Goal: Task Accomplishment & Management: Manage account settings

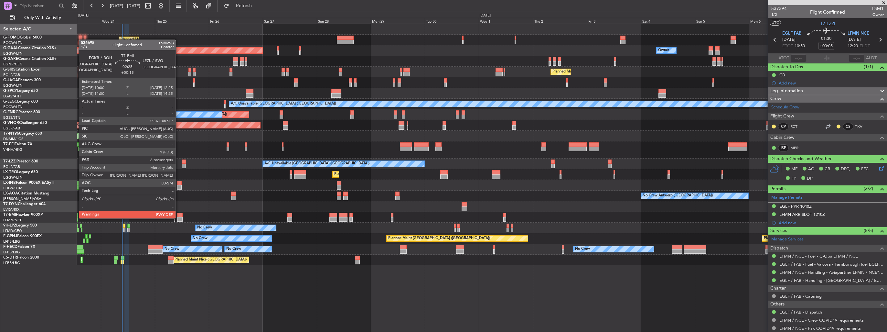
click at [178, 218] on div at bounding box center [179, 219] width 5 height 5
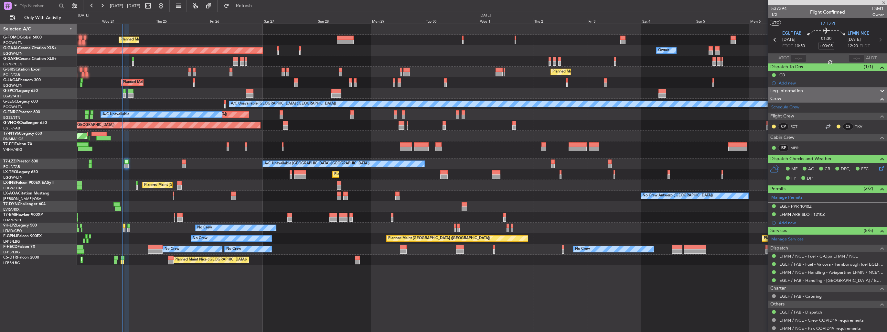
type input "+00:15"
type input "6"
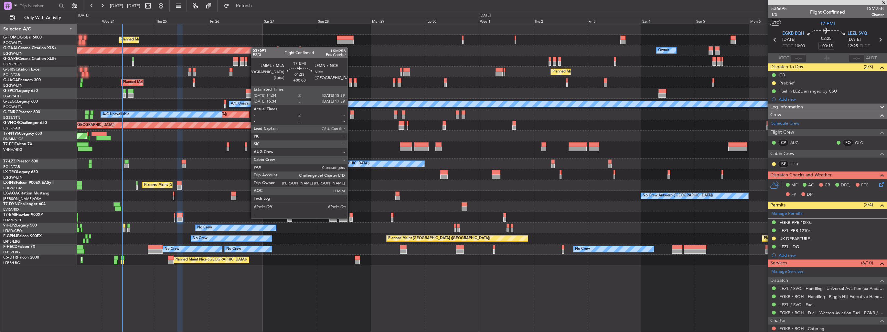
click at [350, 218] on div at bounding box center [350, 219] width 3 height 5
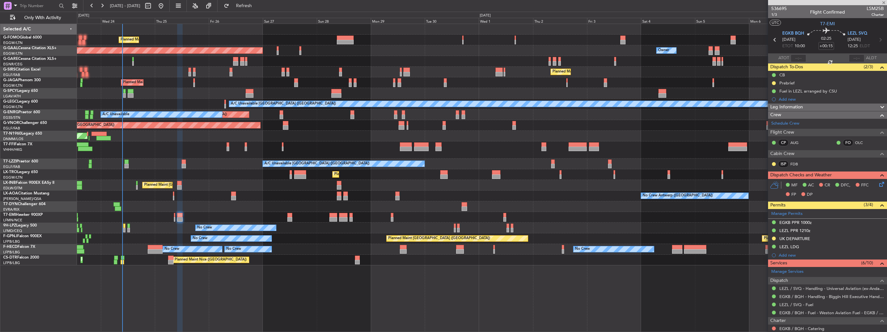
type input "0"
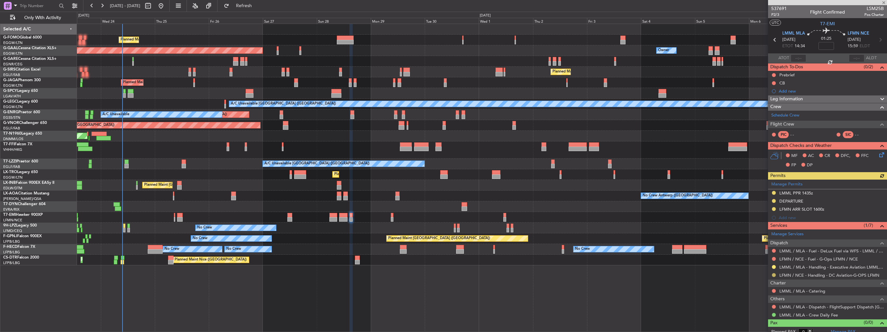
click at [774, 275] on button at bounding box center [774, 275] width 4 height 4
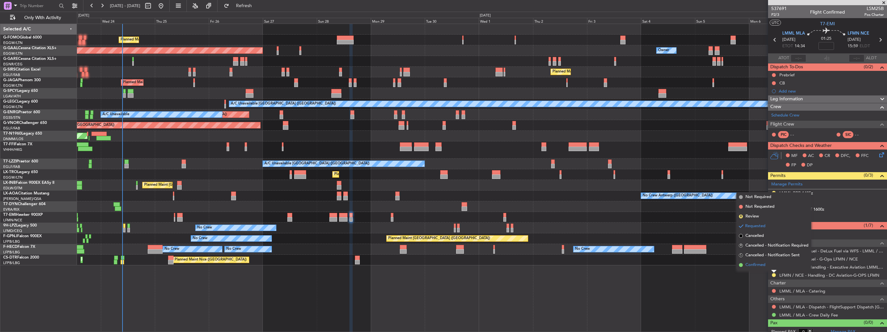
click at [763, 267] on span "Confirmed" at bounding box center [755, 264] width 20 height 6
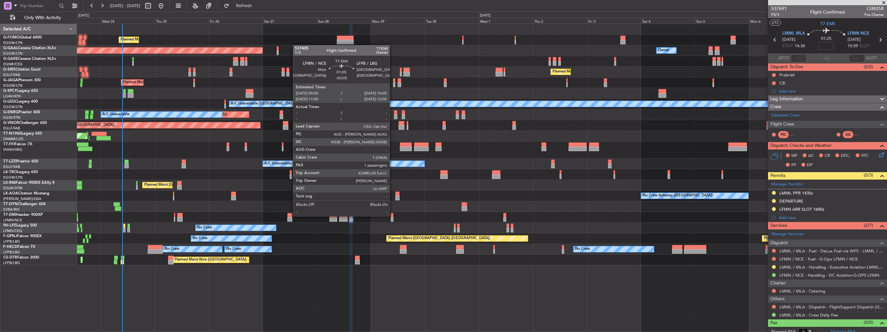
click at [392, 215] on div at bounding box center [392, 215] width 3 height 5
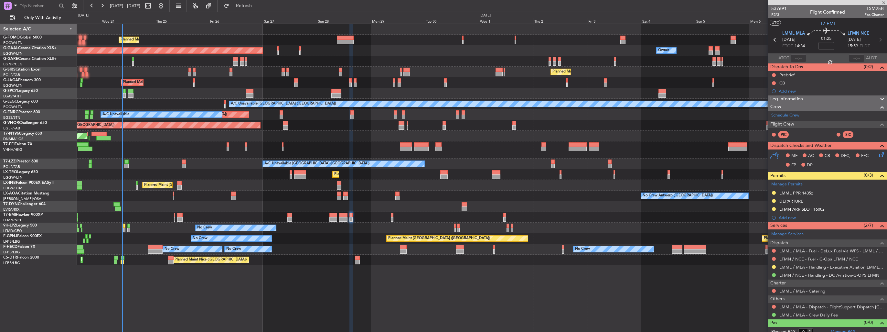
type input "-00:05"
type input "1"
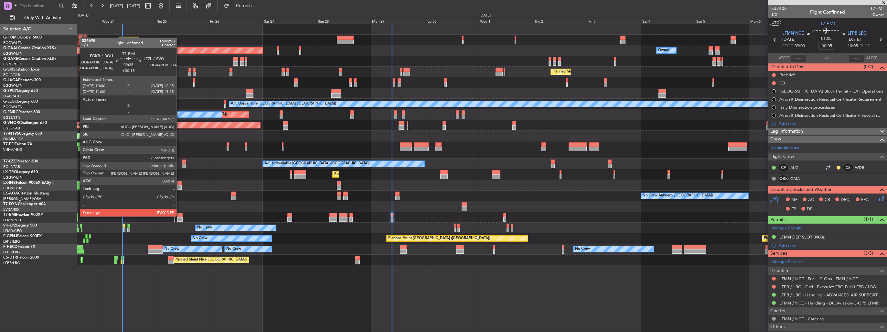
click at [179, 216] on div at bounding box center [179, 215] width 5 height 5
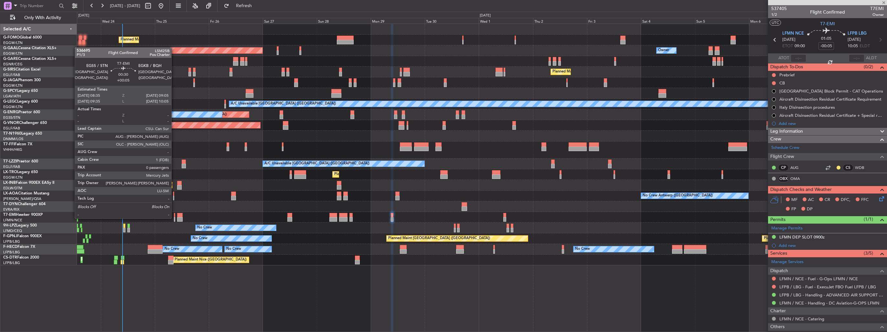
type input "+00:15"
type input "6"
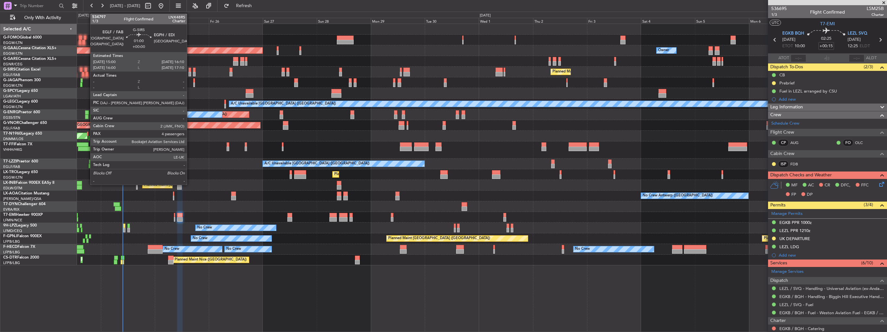
click at [190, 72] on div at bounding box center [189, 74] width 3 height 5
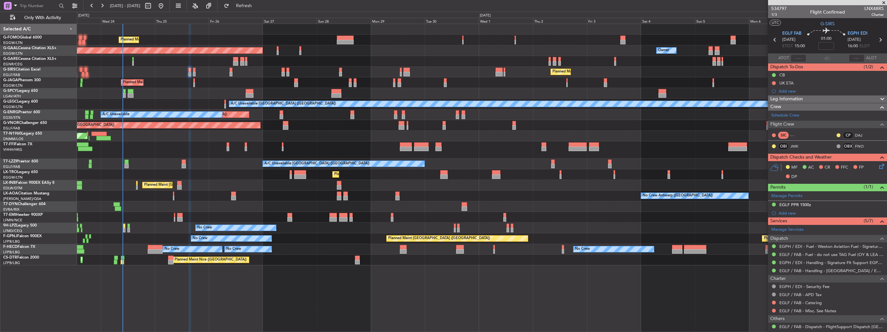
click at [194, 88] on div at bounding box center [482, 93] width 810 height 11
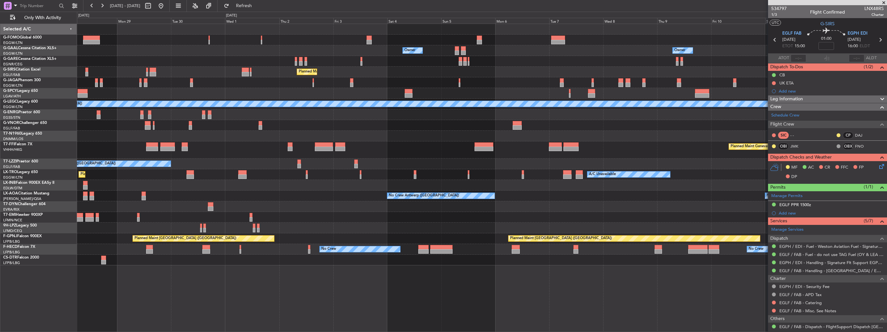
click at [203, 83] on div "Planned Maint [GEOGRAPHIC_DATA] ([GEOGRAPHIC_DATA]) Owner Owner Owner Owner Own…" at bounding box center [482, 144] width 810 height 241
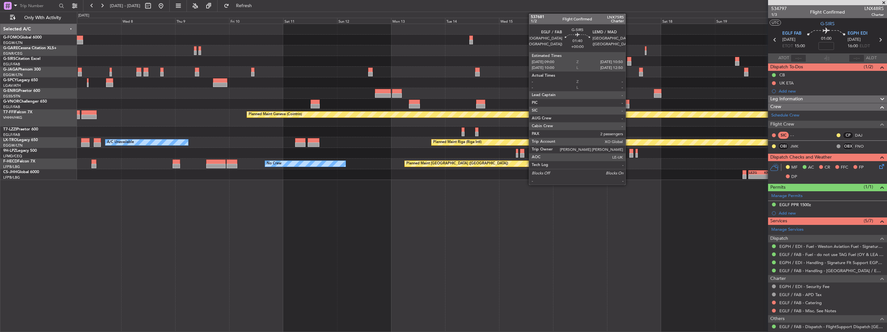
click at [628, 60] on div at bounding box center [629, 59] width 4 height 5
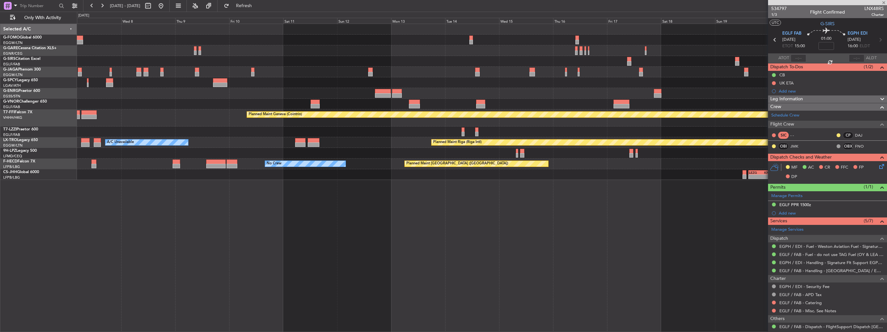
type input "2"
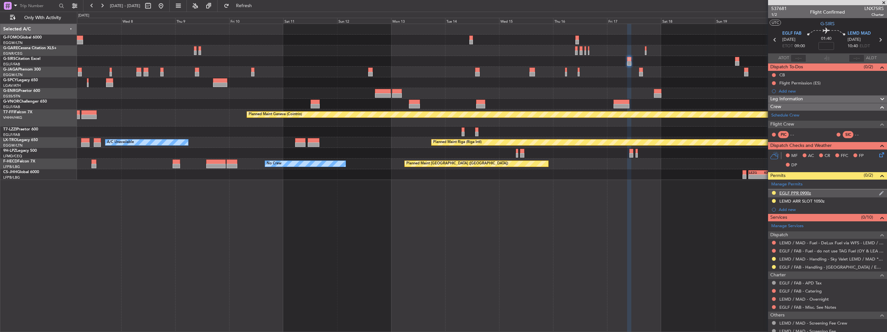
click at [879, 192] on img at bounding box center [881, 193] width 5 height 6
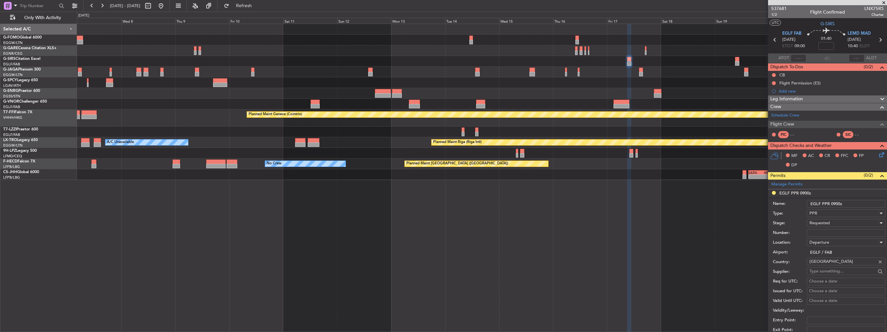
click at [835, 233] on input "Number:" at bounding box center [846, 233] width 79 height 8
paste input "376549"
type input "376549"
click at [836, 222] on div "Requested" at bounding box center [843, 223] width 69 height 10
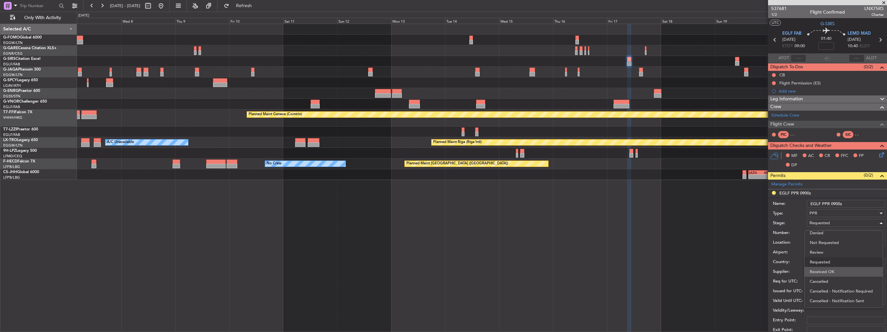
click at [838, 269] on span "Received OK" at bounding box center [844, 272] width 68 height 10
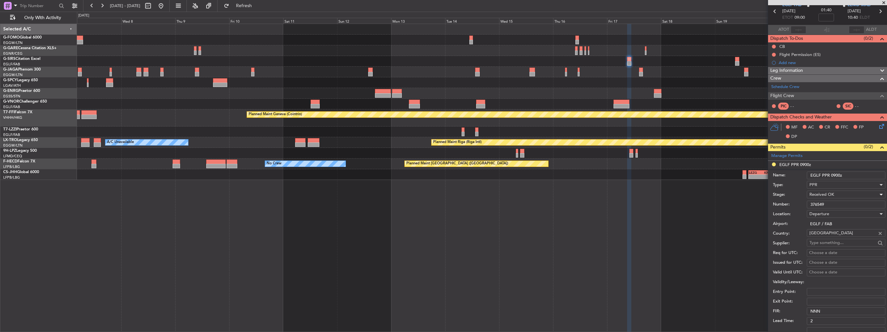
scroll to position [129, 0]
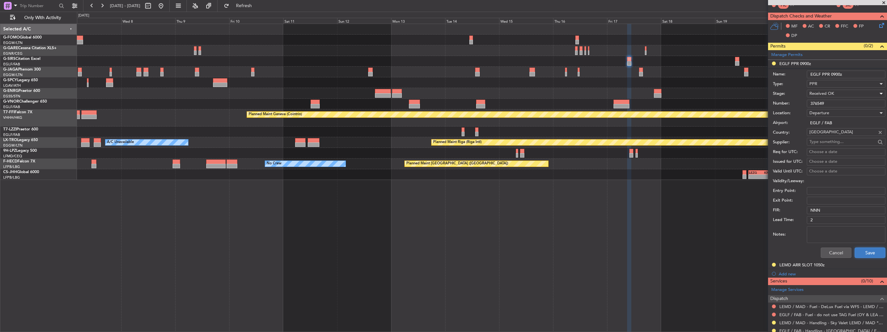
click at [866, 250] on button "Save" at bounding box center [870, 252] width 31 height 10
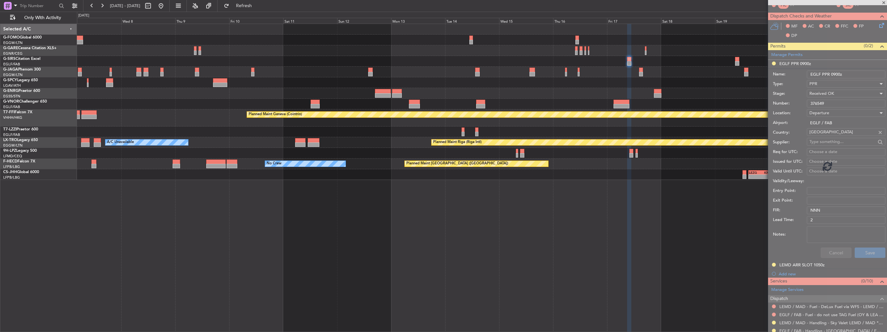
scroll to position [74, 0]
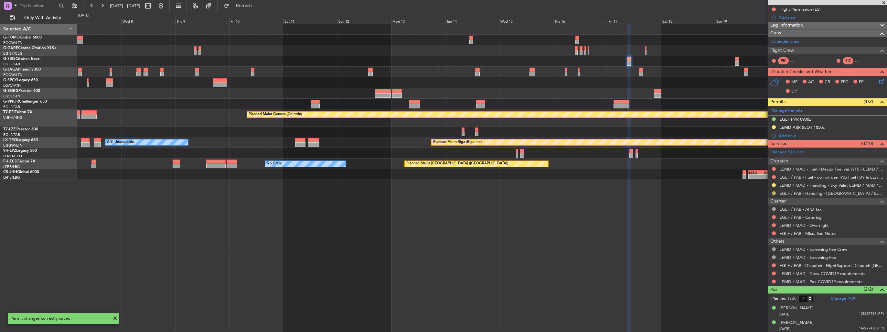
click at [773, 191] on button at bounding box center [774, 193] width 4 height 4
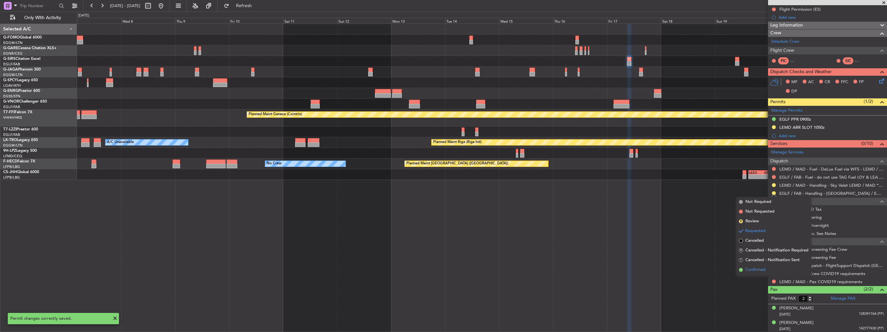
click at [753, 270] on span "Confirmed" at bounding box center [755, 269] width 20 height 6
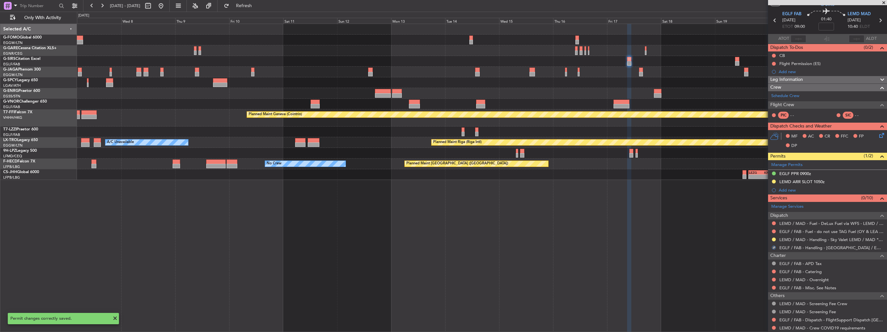
scroll to position [0, 0]
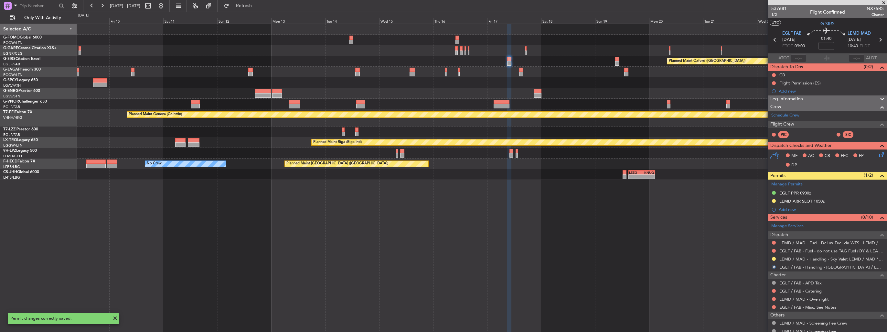
click at [495, 121] on div "Planned Maint Geneva (Cointrin)" at bounding box center [482, 117] width 810 height 17
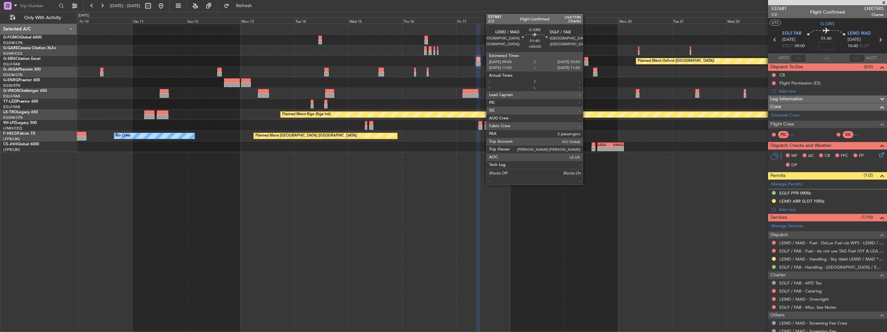
click at [586, 58] on div at bounding box center [586, 59] width 4 height 5
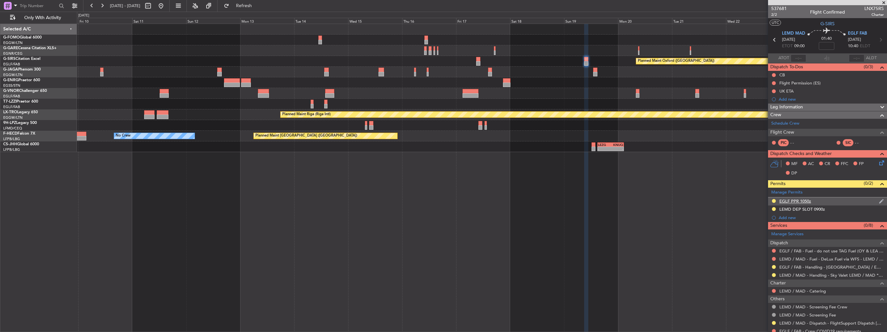
click at [879, 201] on img at bounding box center [881, 201] width 5 height 6
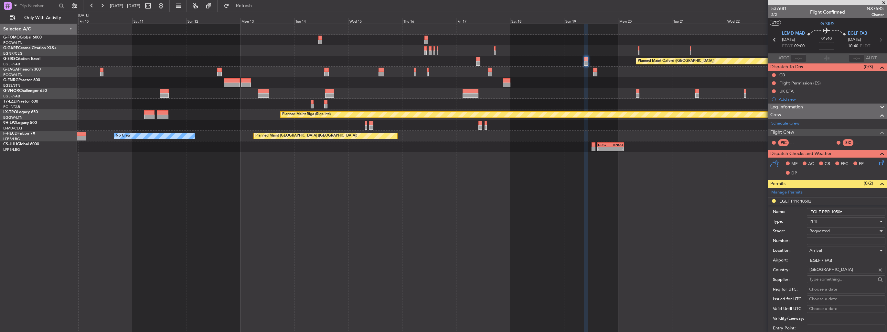
click at [833, 239] on input "Number:" at bounding box center [846, 241] width 79 height 8
paste input "376550"
type input "376550"
click at [834, 233] on div "Requested" at bounding box center [843, 231] width 69 height 10
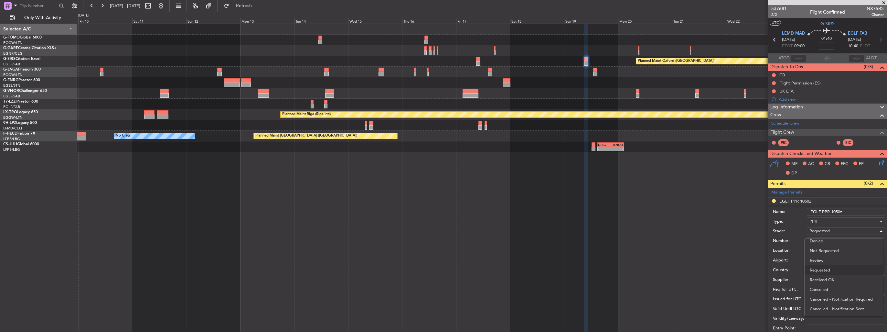
click at [834, 277] on span "Received OK" at bounding box center [844, 280] width 68 height 10
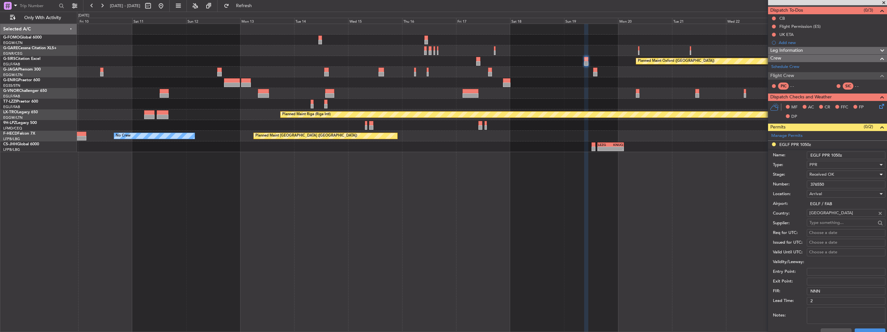
scroll to position [97, 0]
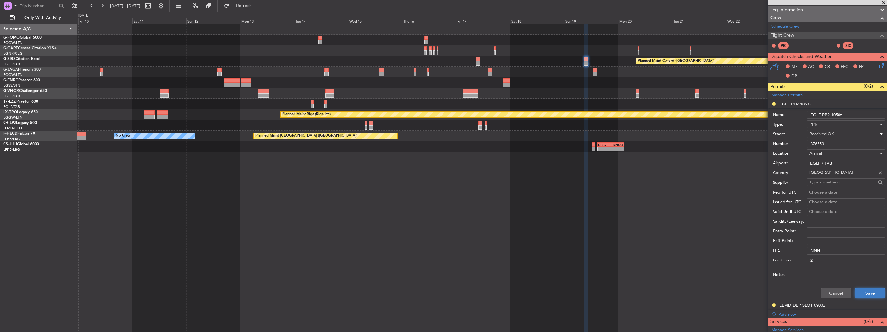
click at [861, 290] on button "Save" at bounding box center [870, 293] width 31 height 10
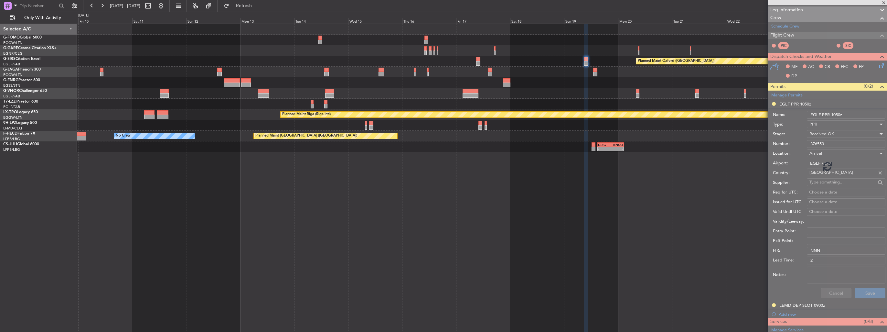
scroll to position [57, 0]
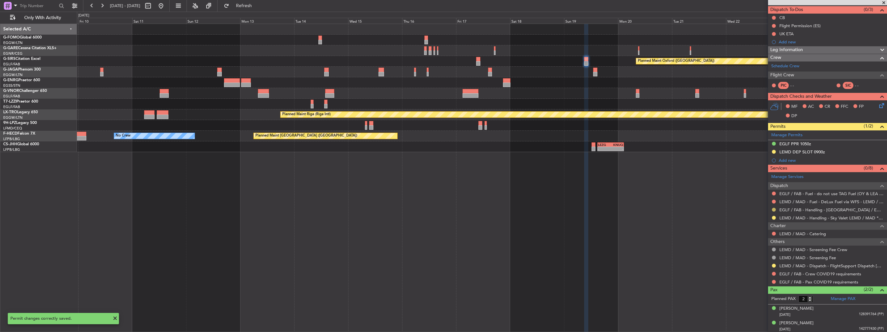
click at [773, 209] on button at bounding box center [774, 210] width 4 height 4
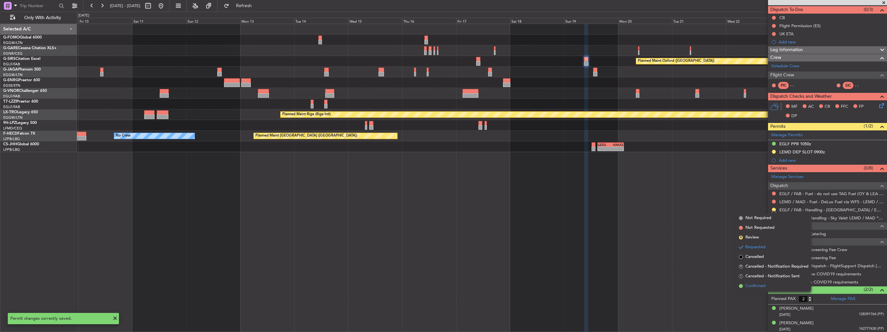
click at [755, 284] on span "Confirmed" at bounding box center [755, 285] width 20 height 6
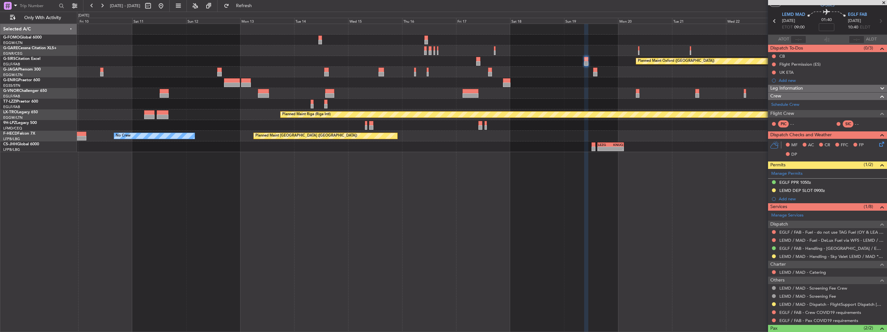
scroll to position [0, 0]
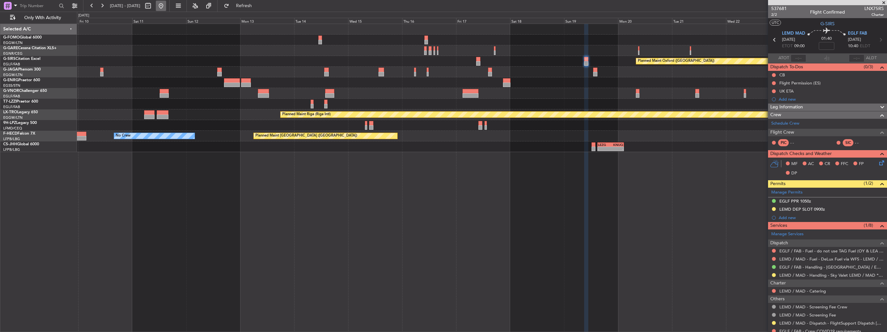
click at [166, 10] on button at bounding box center [161, 6] width 10 height 10
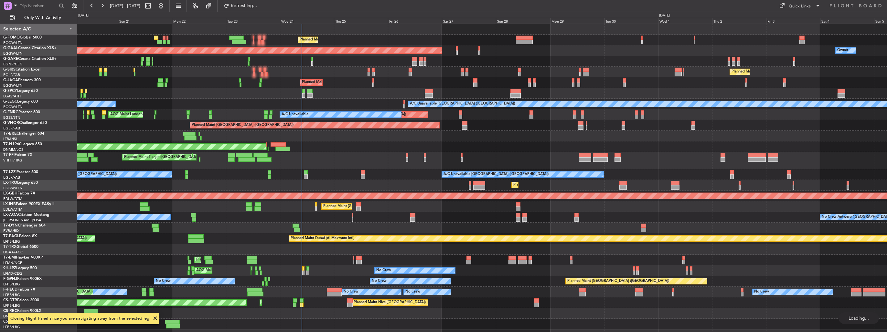
click at [371, 82] on div "Planned Maint [GEOGRAPHIC_DATA] ([GEOGRAPHIC_DATA])" at bounding box center [482, 82] width 810 height 11
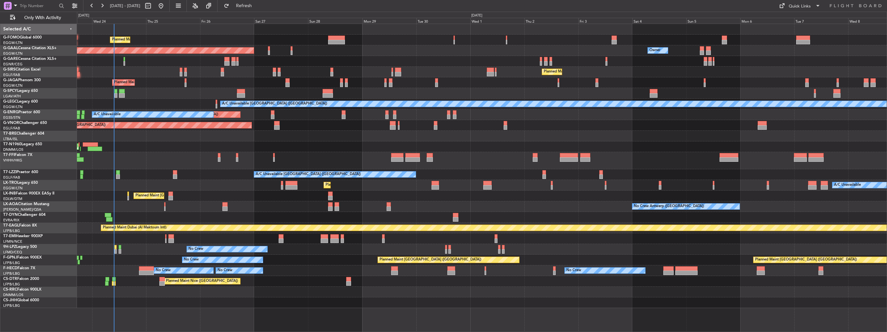
click at [190, 165] on div "Planned Maint [GEOGRAPHIC_DATA] ([GEOGRAPHIC_DATA]) Owner Planned [GEOGRAPHIC_D…" at bounding box center [482, 166] width 810 height 284
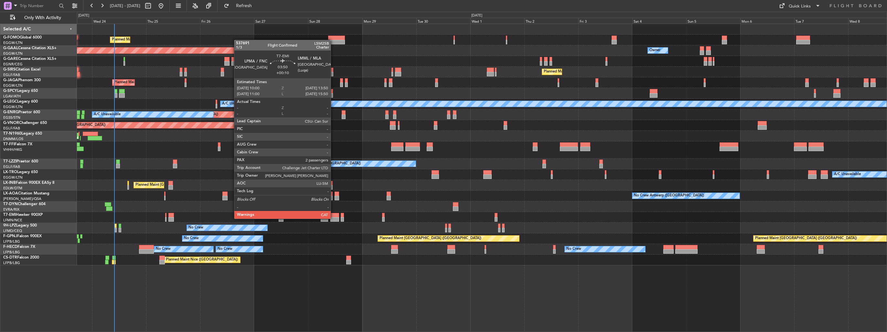
click at [334, 218] on div at bounding box center [334, 219] width 9 height 5
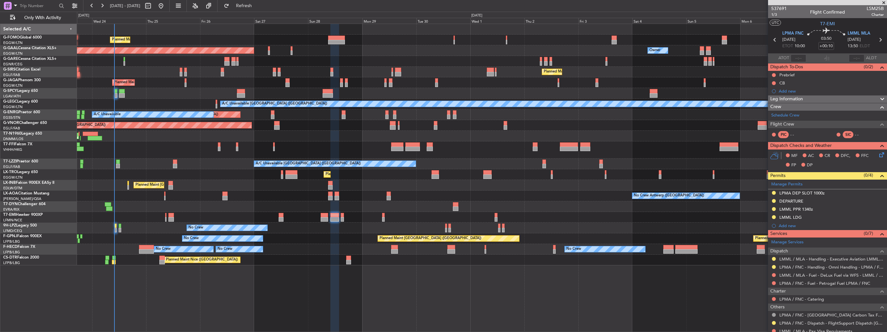
click at [677, 302] on div "Planned Maint [GEOGRAPHIC_DATA] ([GEOGRAPHIC_DATA]) Planned [GEOGRAPHIC_DATA] O…" at bounding box center [482, 178] width 810 height 308
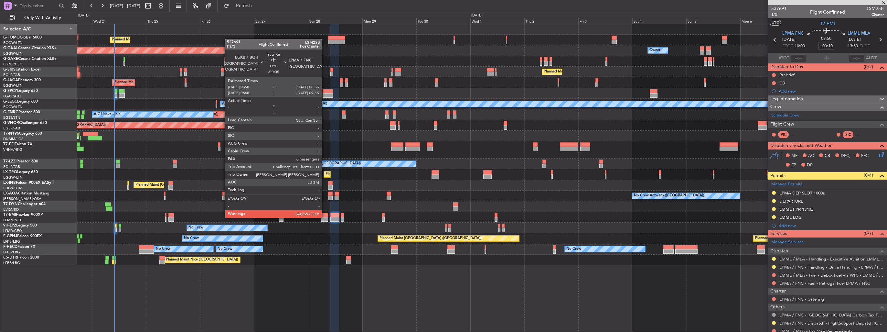
click at [325, 217] on div at bounding box center [324, 219] width 7 height 5
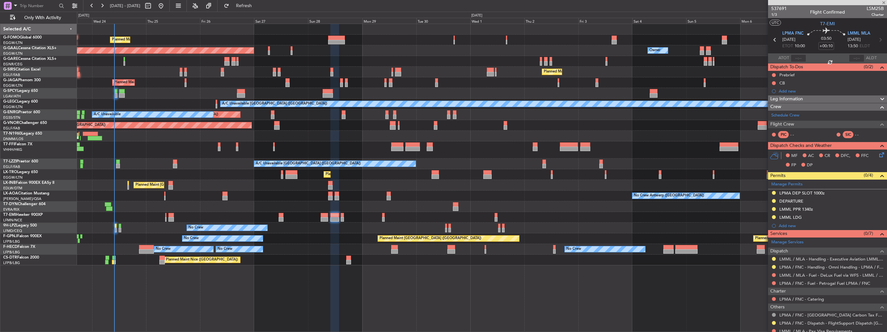
type input "-00:05"
type input "0"
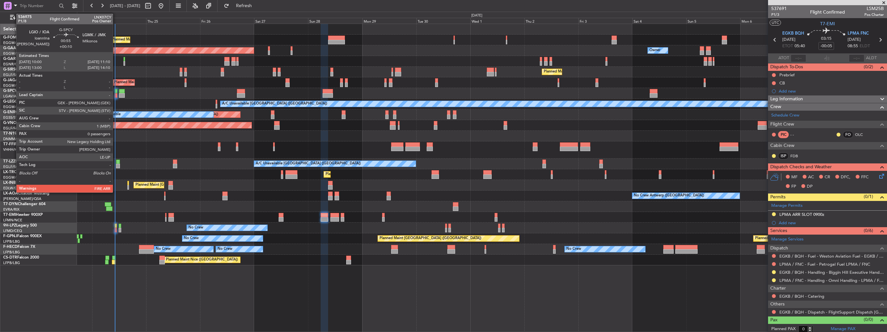
click at [116, 93] on div at bounding box center [115, 95] width 3 height 5
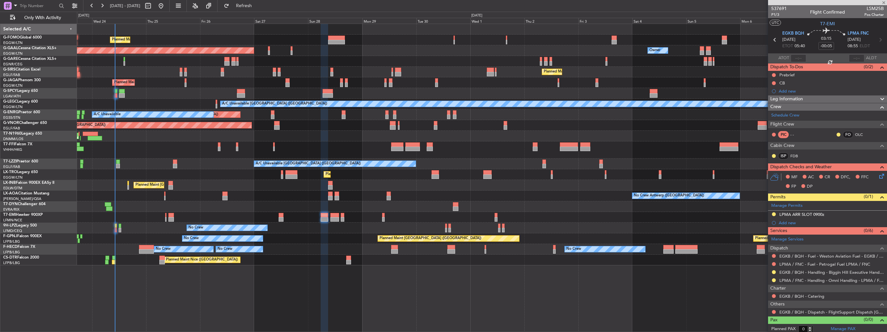
type input "+00:10"
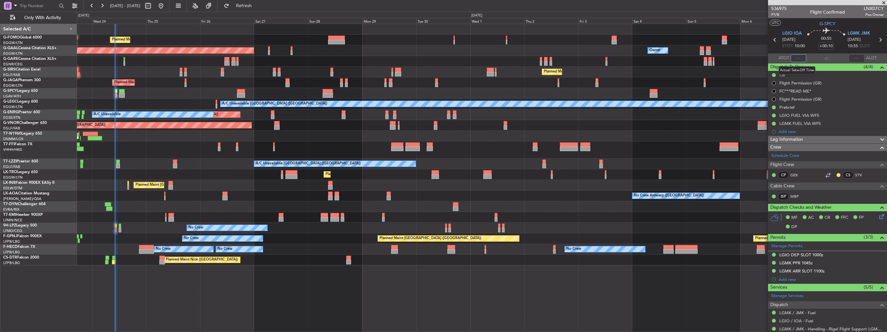
click at [798, 58] on input "text" at bounding box center [799, 58] width 16 height 8
type input "10:00"
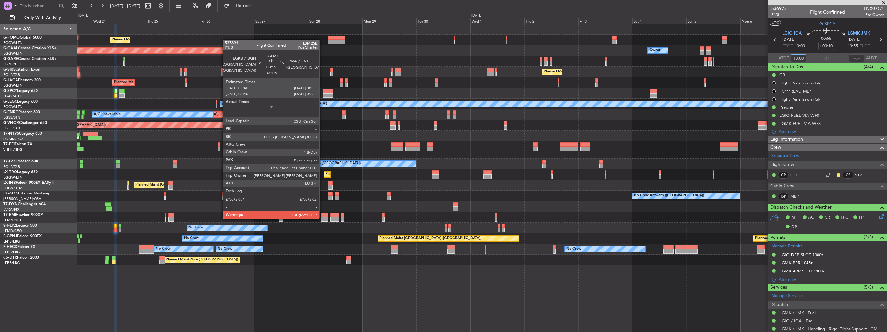
click at [322, 218] on div at bounding box center [324, 219] width 7 height 5
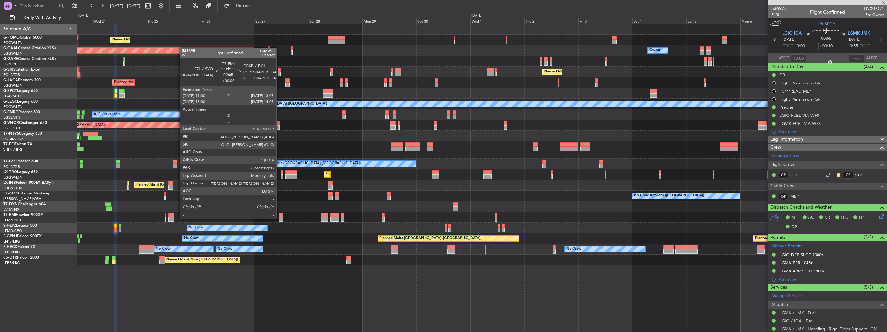
type input "-00:05"
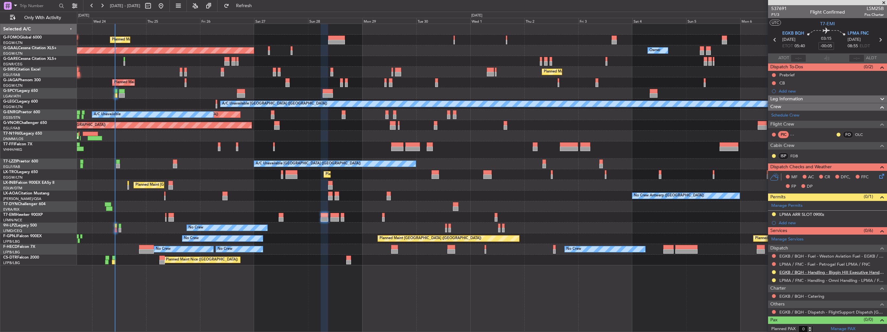
click at [785, 272] on link "EGKB / BQH - Handling - Biggin Hill Executive Handling EGKB / BQH" at bounding box center [831, 271] width 104 height 5
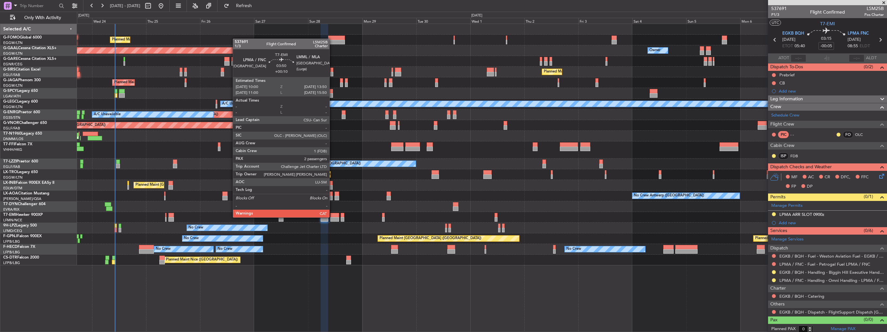
click at [332, 217] on div at bounding box center [334, 219] width 9 height 5
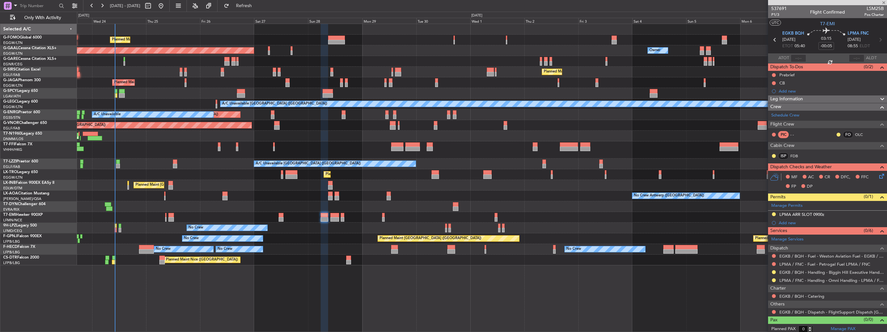
type input "+00:10"
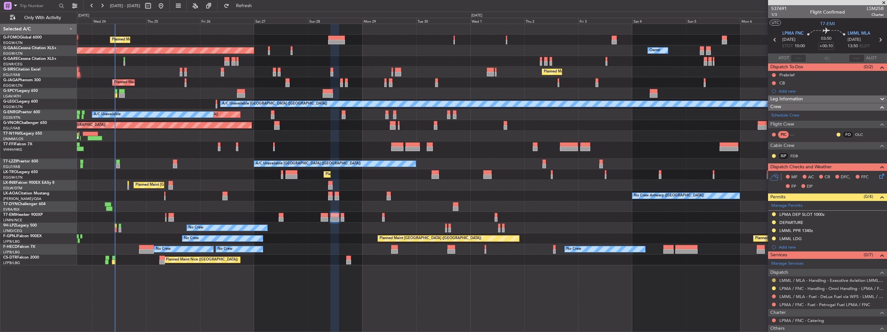
click at [772, 279] on button at bounding box center [774, 280] width 4 height 4
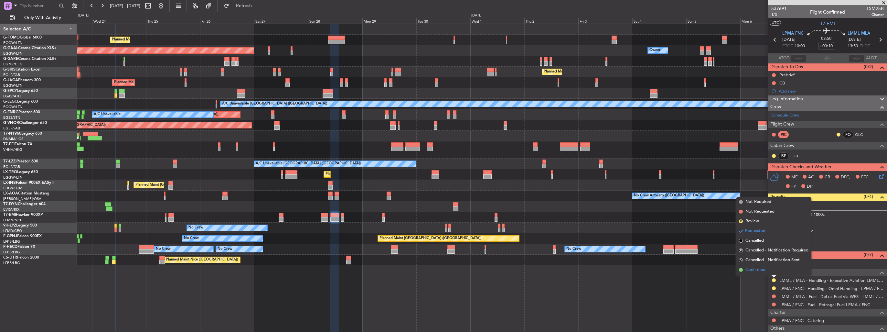
click at [760, 271] on span "Confirmed" at bounding box center [755, 269] width 20 height 6
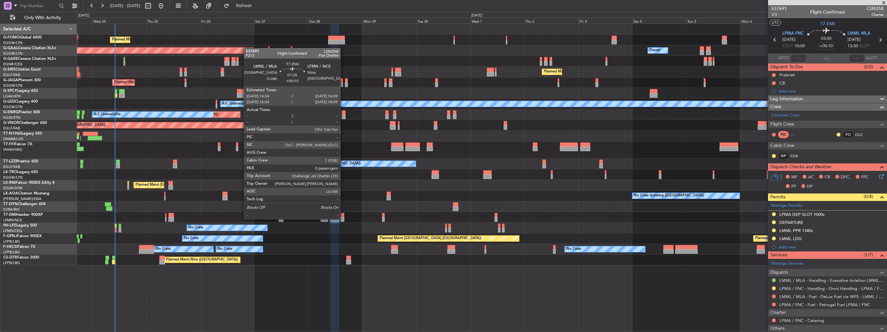
click at [343, 218] on div at bounding box center [343, 219] width 4 height 5
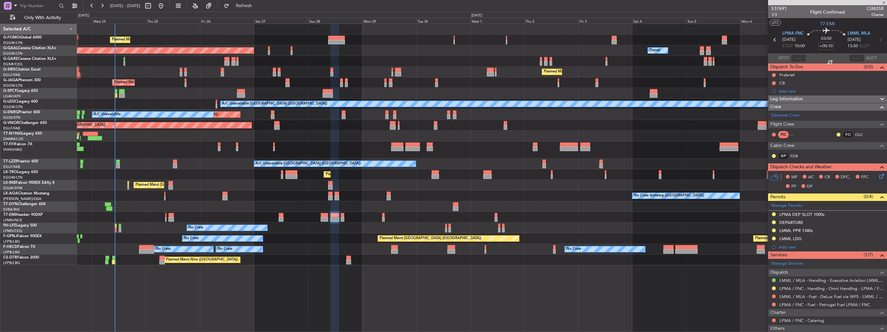
type input "0"
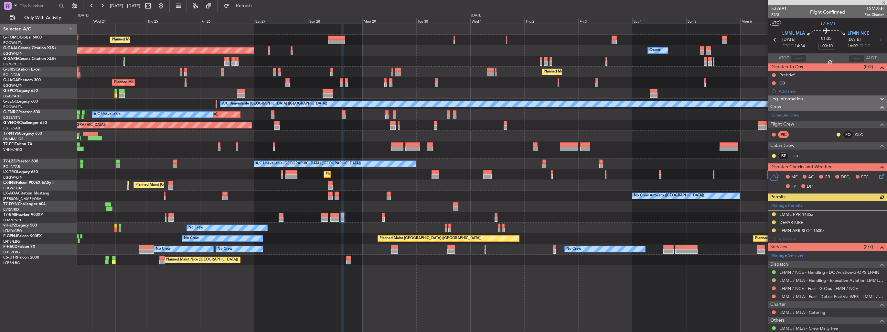
click at [772, 279] on button at bounding box center [774, 280] width 4 height 4
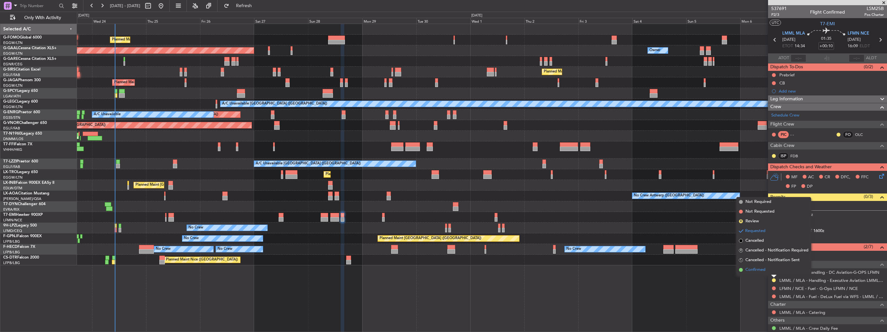
click at [763, 273] on li "Confirmed" at bounding box center [773, 270] width 75 height 10
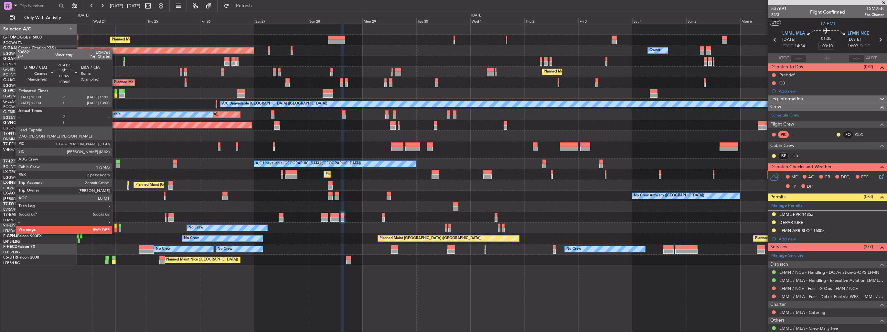
click at [115, 227] on div at bounding box center [115, 225] width 2 height 5
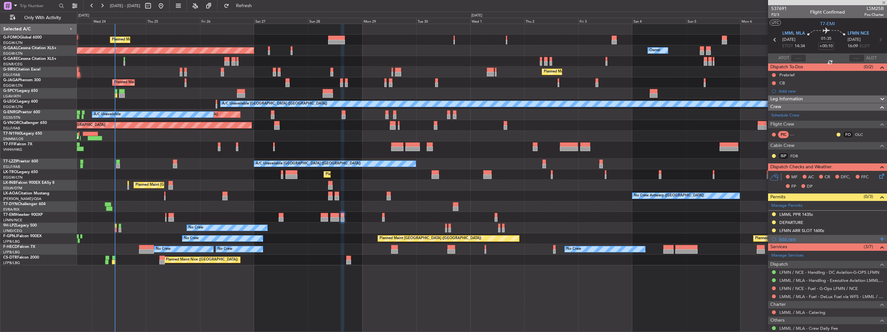
type input "+00:05"
type input "2"
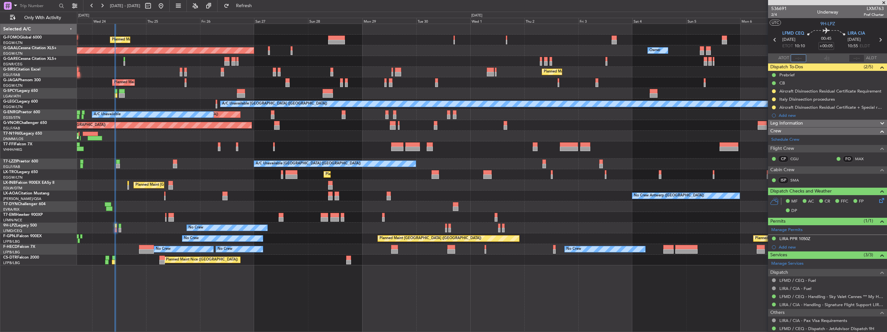
click at [793, 57] on input "text" at bounding box center [799, 58] width 16 height 8
type input "10:05"
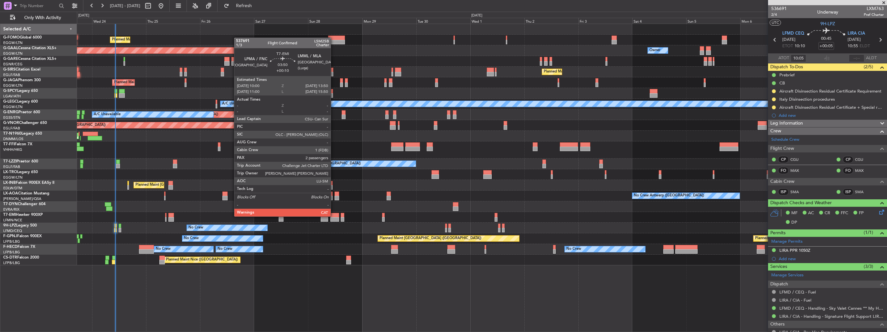
click at [334, 216] on div at bounding box center [334, 215] width 9 height 5
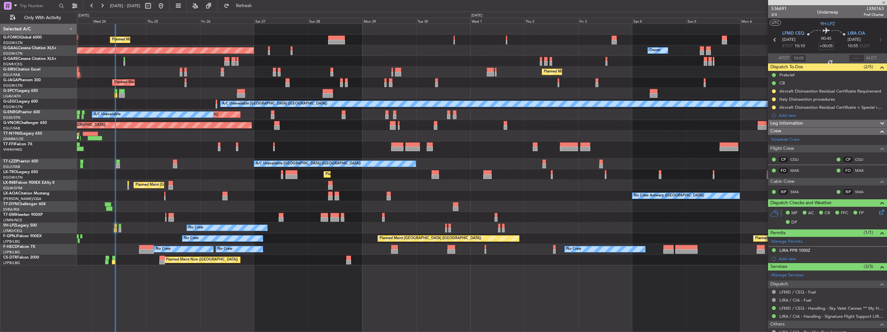
type input "+00:10"
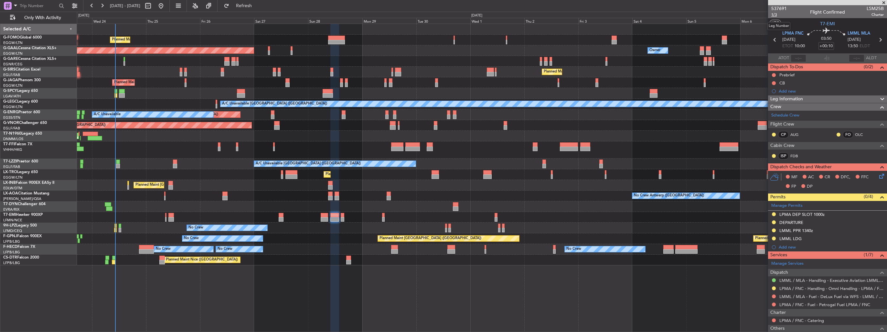
click at [774, 14] on span "1/3" at bounding box center [779, 14] width 16 height 5
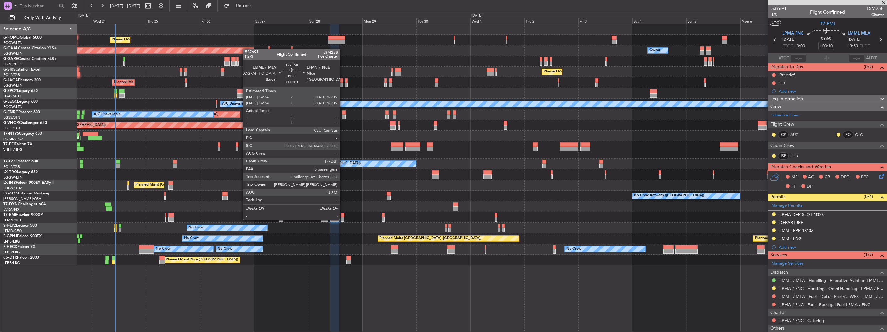
click at [343, 219] on div at bounding box center [343, 219] width 4 height 5
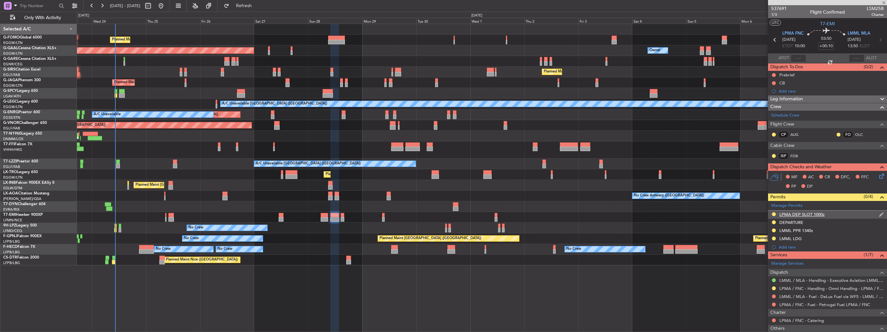
type input "0"
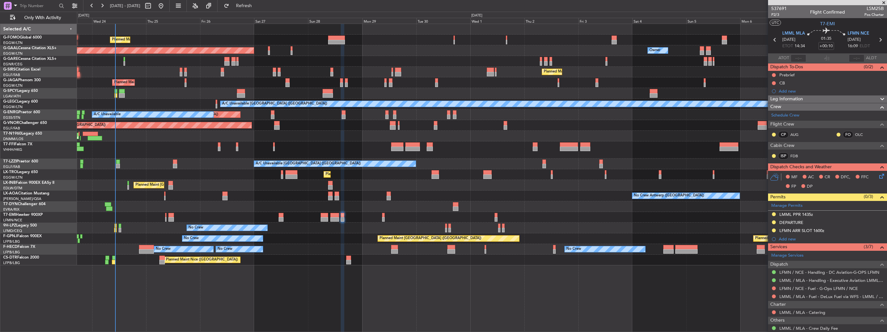
drag, startPoint x: 877, startPoint y: 231, endPoint x: 868, endPoint y: 232, distance: 9.8
click at [0, 0] on img at bounding box center [0, 0] width 0 height 0
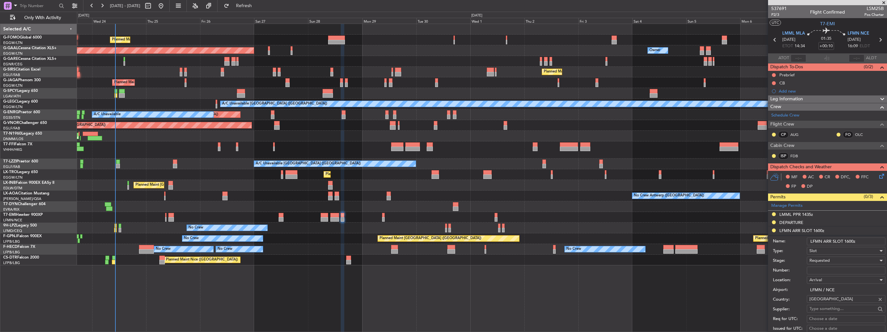
drag, startPoint x: 853, startPoint y: 240, endPoint x: 846, endPoint y: 241, distance: 7.5
click at [846, 241] on input "LFMN ARR SLOT 1600z" at bounding box center [846, 241] width 79 height 8
type input "LFMN ARR SLOT 1555z"
click at [814, 271] on input "Number:" at bounding box center [846, 270] width 79 height 8
paste input "LFMNA000088974"
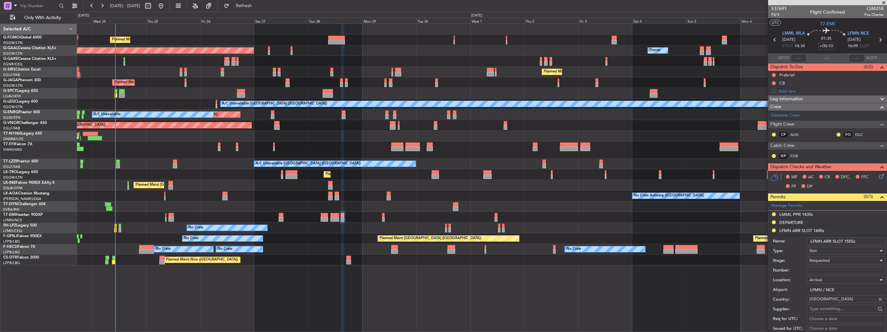
type input "LFMNA000088974"
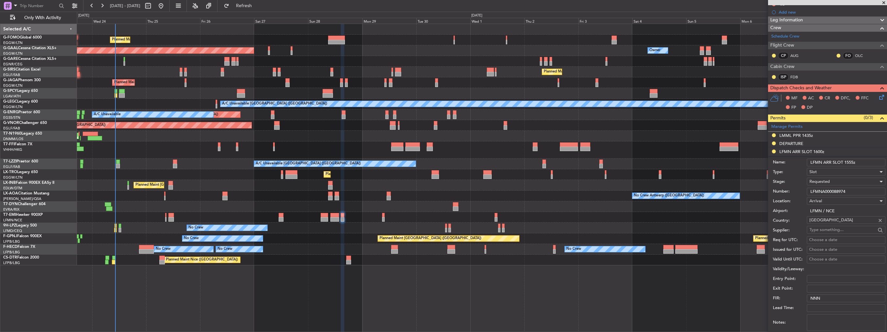
scroll to position [162, 0]
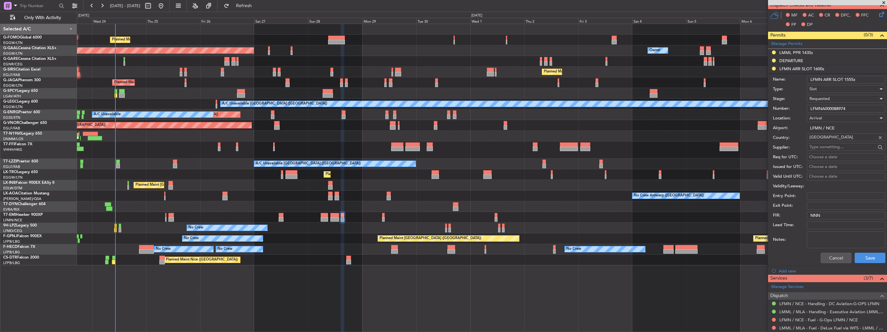
click at [819, 98] on span "Requested" at bounding box center [819, 99] width 20 height 6
click at [835, 148] on span "Received OK" at bounding box center [844, 148] width 68 height 10
click at [872, 261] on button "Save" at bounding box center [870, 257] width 31 height 10
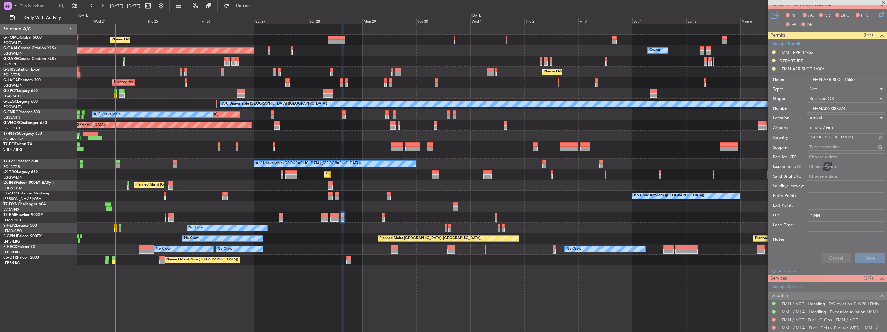
scroll to position [25, 0]
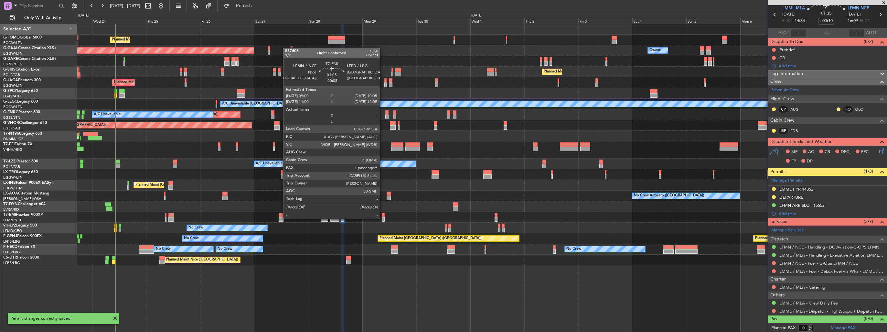
click at [383, 218] on div at bounding box center [383, 219] width 3 height 5
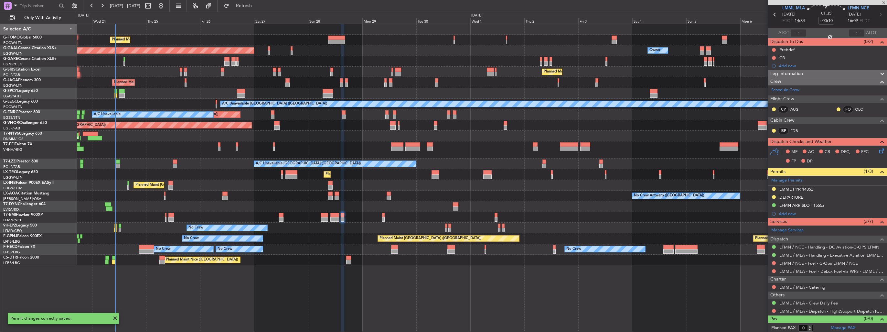
type input "-00:05"
type input "1"
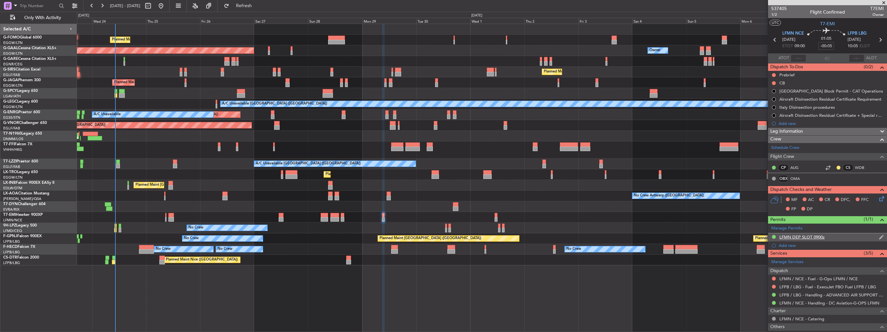
click at [879, 236] on img at bounding box center [881, 237] width 5 height 6
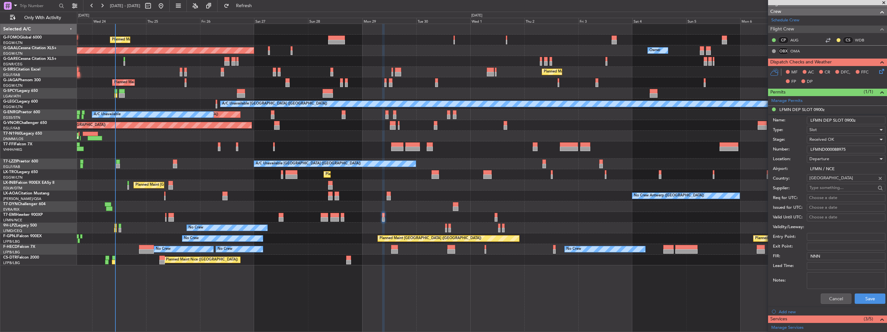
scroll to position [129, 0]
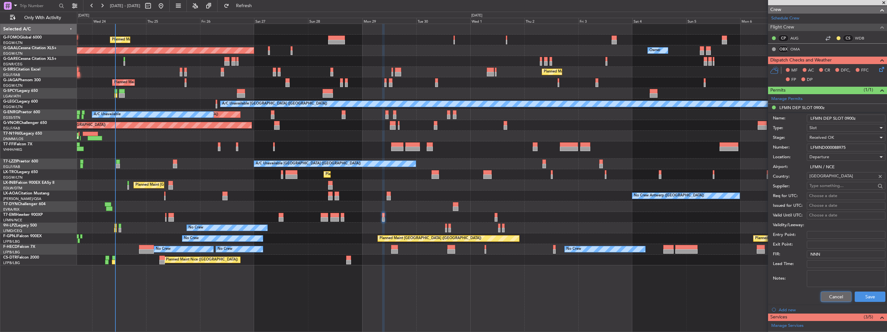
click at [836, 296] on button "Cancel" at bounding box center [836, 296] width 31 height 10
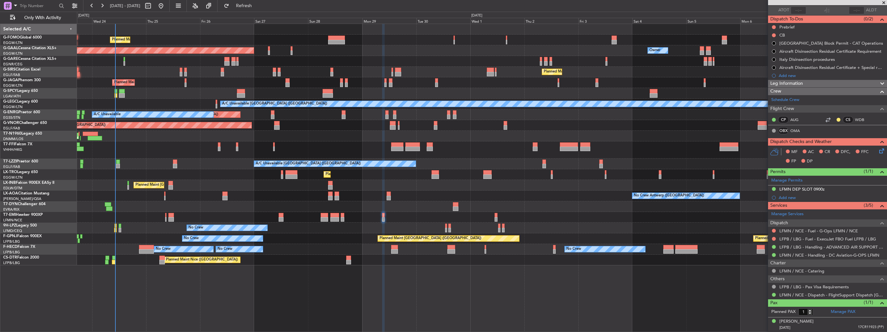
scroll to position [47, 0]
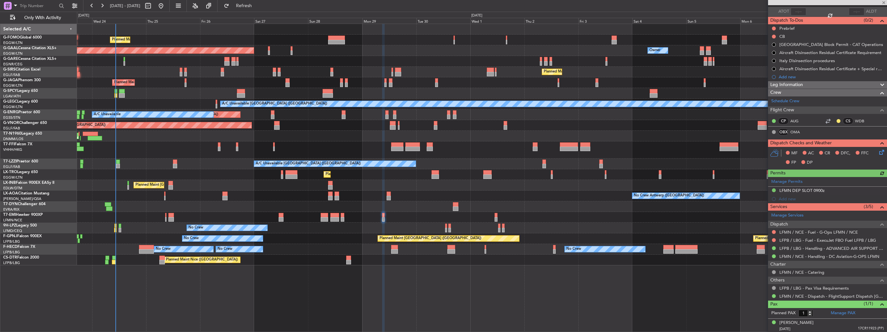
type input "09:02"
type input "6"
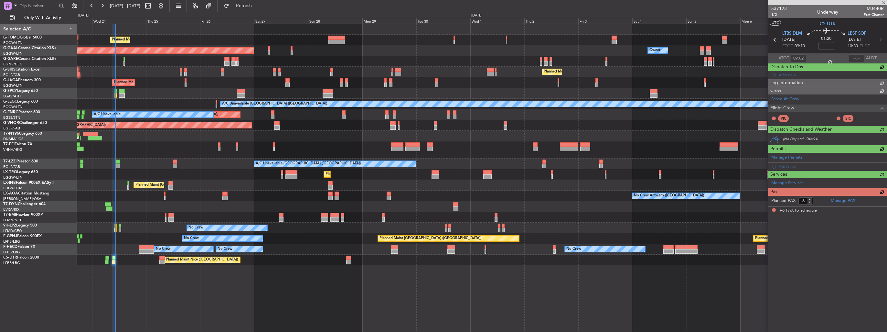
scroll to position [0, 0]
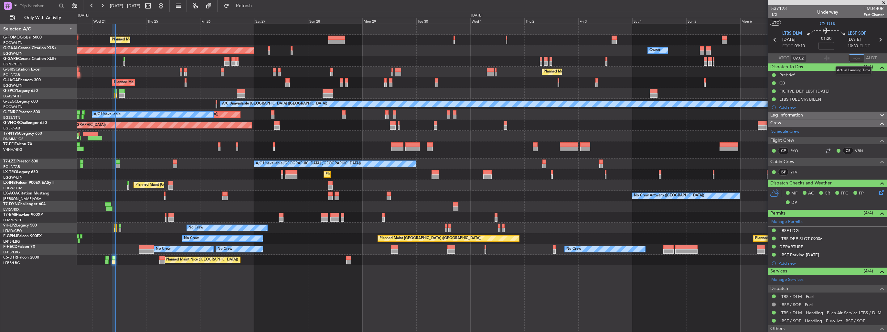
click at [855, 59] on input "text" at bounding box center [857, 58] width 16 height 8
type input "10:20"
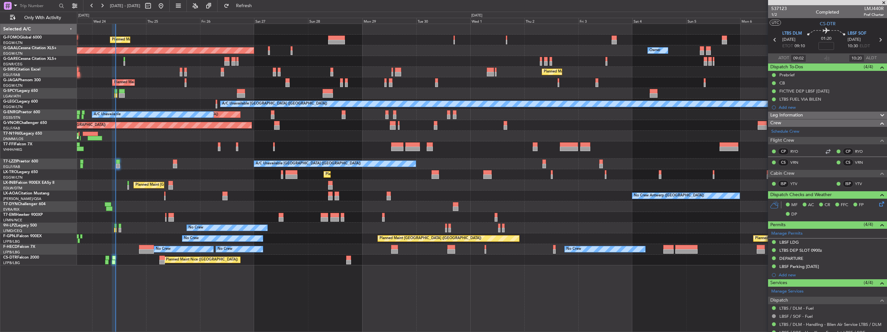
click at [91, 72] on div "Planned Maint [GEOGRAPHIC_DATA] ([GEOGRAPHIC_DATA])" at bounding box center [482, 72] width 810 height 11
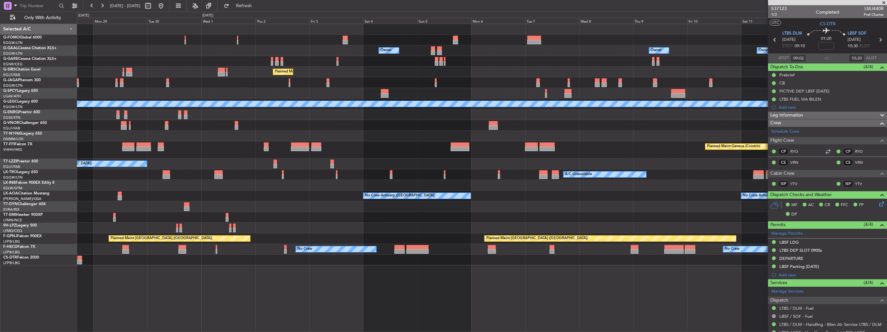
click at [153, 75] on div "Planned Maint [GEOGRAPHIC_DATA] ([GEOGRAPHIC_DATA])" at bounding box center [482, 72] width 810 height 11
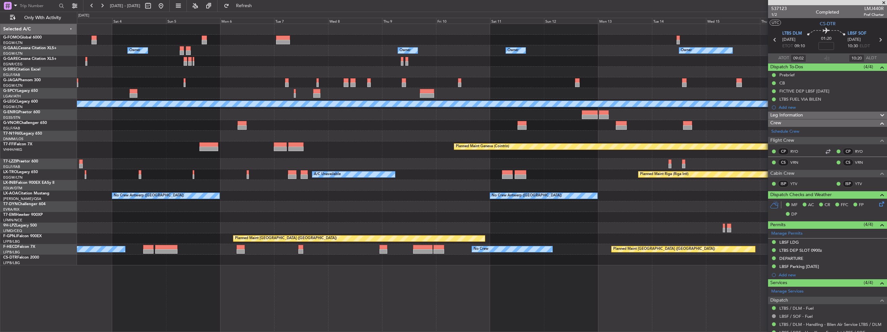
click at [253, 77] on div "Planned Maint [GEOGRAPHIC_DATA] ([GEOGRAPHIC_DATA]) Planned Maint [GEOGRAPHIC_D…" at bounding box center [482, 72] width 810 height 11
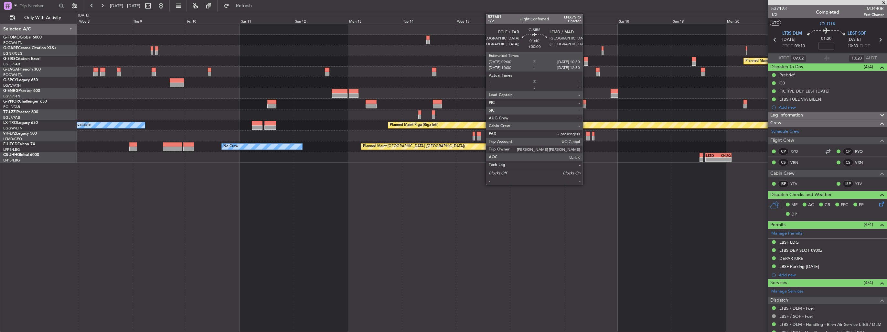
click at [585, 60] on div at bounding box center [586, 59] width 4 height 5
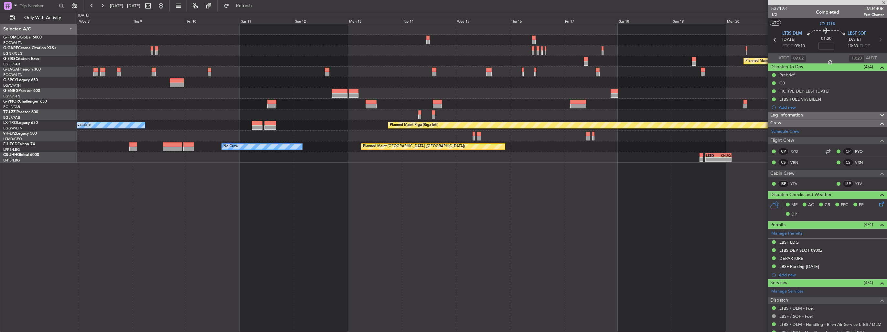
type input "2"
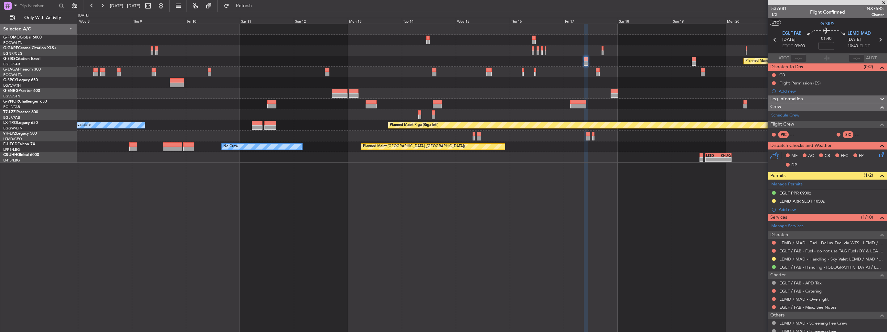
click at [479, 140] on div "Planned Maint Oxford (Kidlington) A/C Unavailable London (Luton) Planned Maint …" at bounding box center [482, 93] width 810 height 139
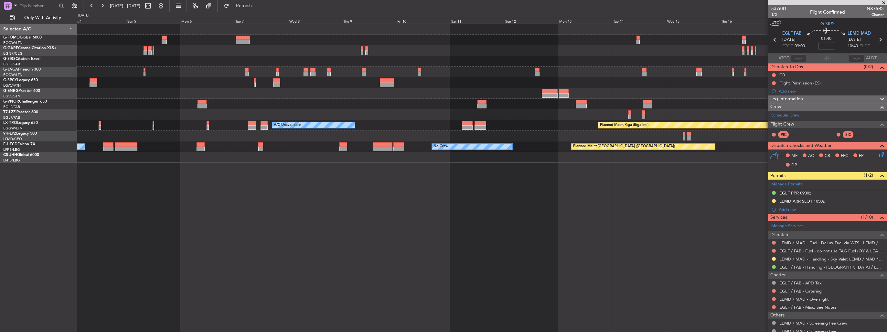
click at [486, 216] on div "Planned Maint London (Luton) Planned Maint Oxford (Kidlington) Planned Maint Ri…" at bounding box center [482, 178] width 810 height 308
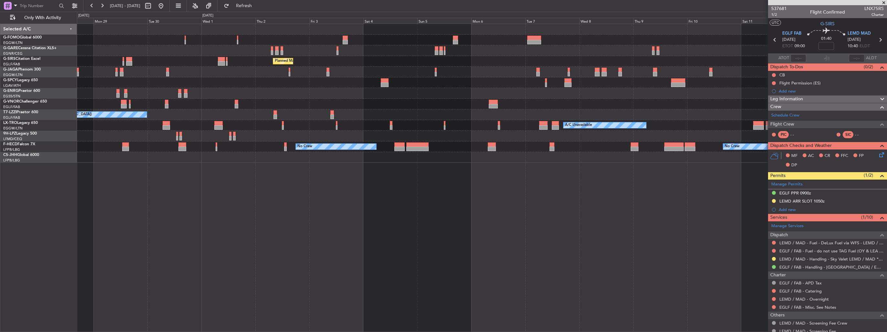
click at [499, 214] on div "Planned Maint London (Luton) Unplanned Maint London (Stansted) A/C Unavailable …" at bounding box center [482, 178] width 810 height 308
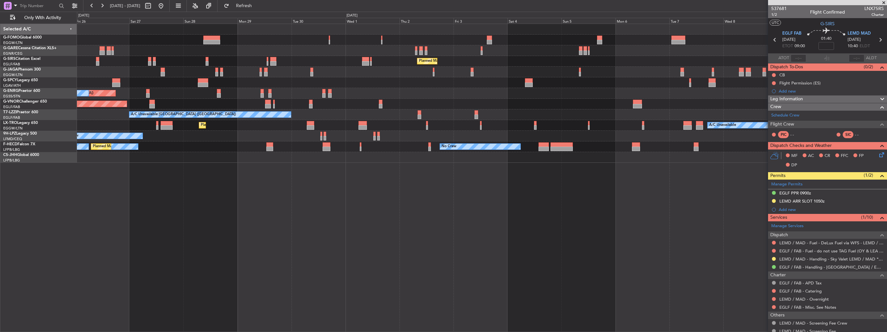
click at [532, 205] on div "Planned Maint London (Luton) Planned Maint London (Luton) Planned Maint London …" at bounding box center [482, 178] width 810 height 308
